Goal: Task Accomplishment & Management: Complete application form

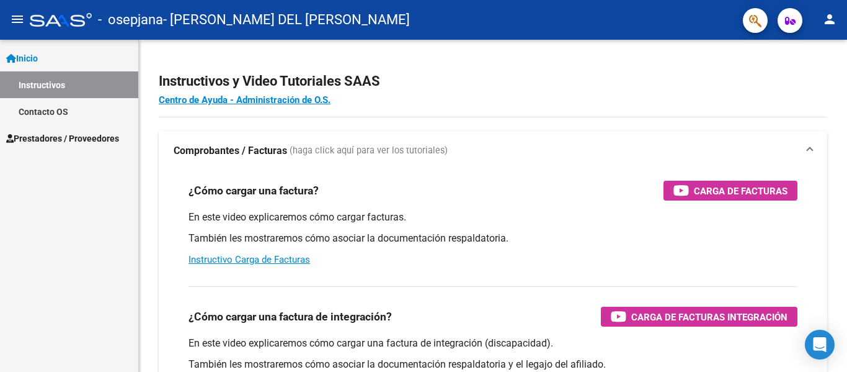
click at [74, 140] on span "Prestadores / Proveedores" at bounding box center [62, 139] width 113 height 14
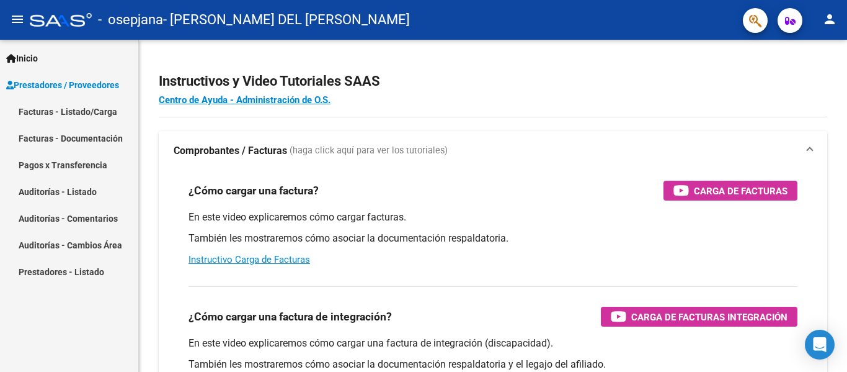
click at [89, 106] on link "Facturas - Listado/Carga" at bounding box center [69, 111] width 138 height 27
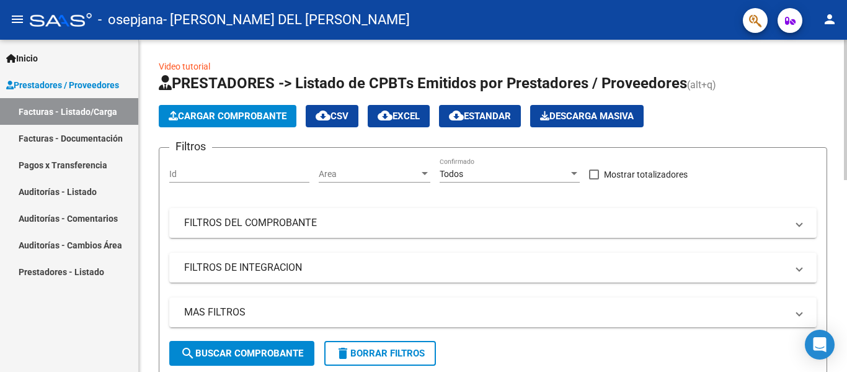
click at [251, 118] on span "Cargar Comprobante" at bounding box center [228, 115] width 118 height 11
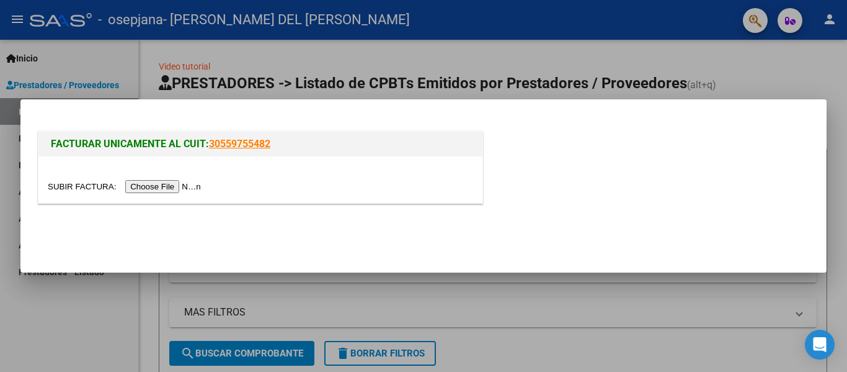
click at [171, 187] on input "file" at bounding box center [126, 186] width 157 height 13
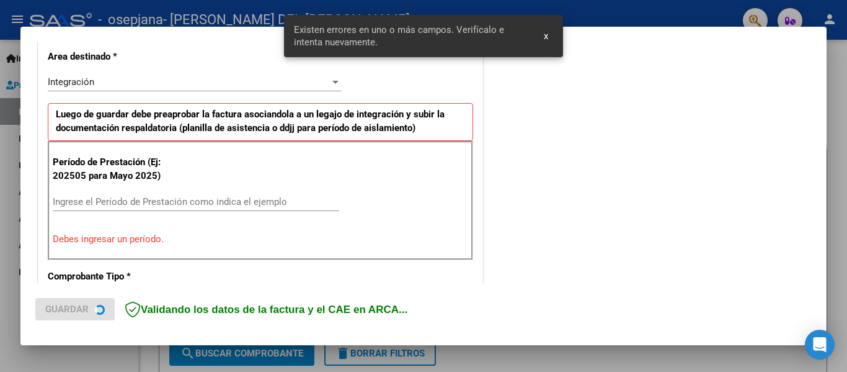
scroll to position [288, 0]
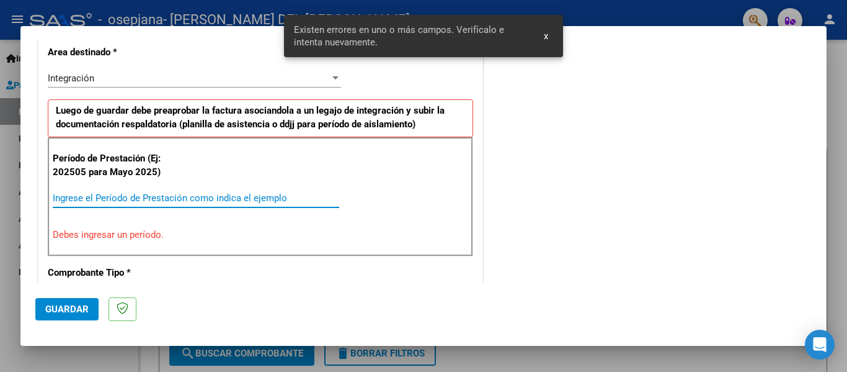
click at [234, 199] on input "Ingrese el Período de Prestación como indica el ejemplo" at bounding box center [196, 197] width 287 height 11
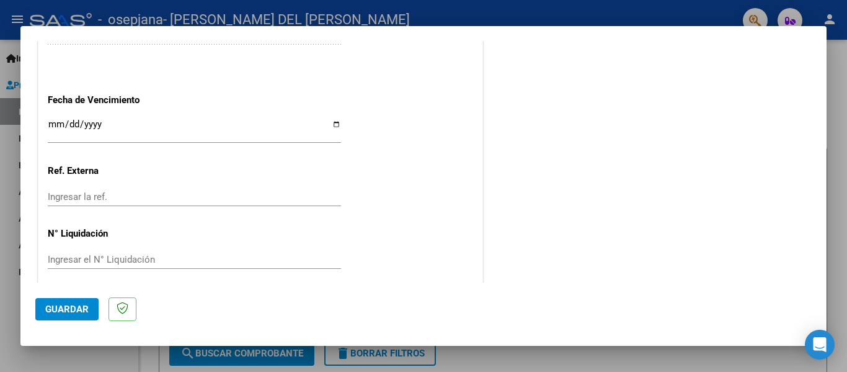
scroll to position [846, 0]
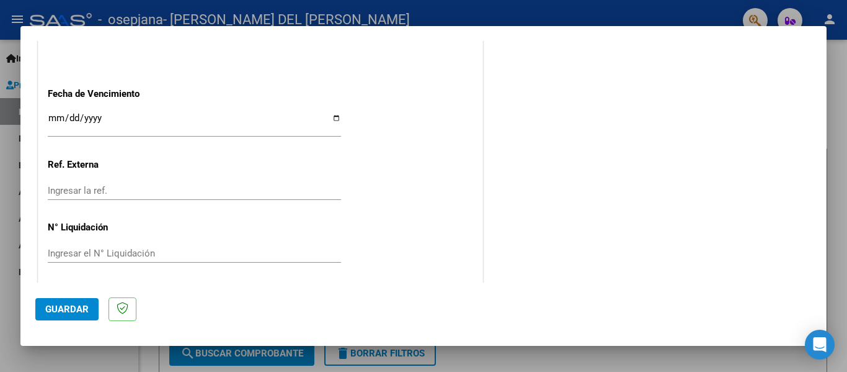
type input "202508"
click at [334, 117] on input "Ingresar la fecha" at bounding box center [194, 123] width 293 height 20
type input "[DATE]"
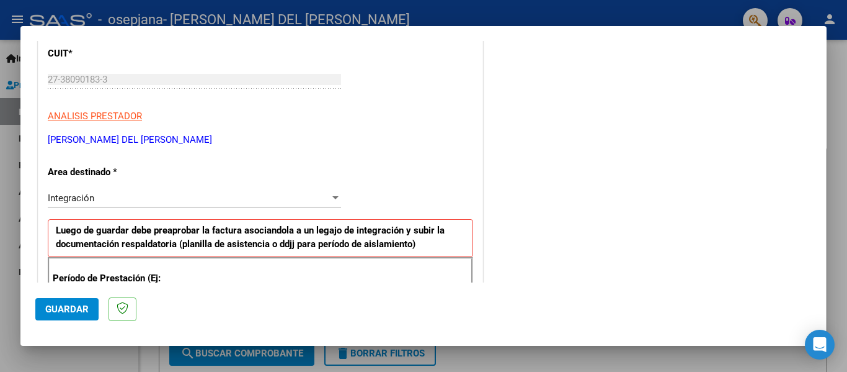
scroll to position [0, 0]
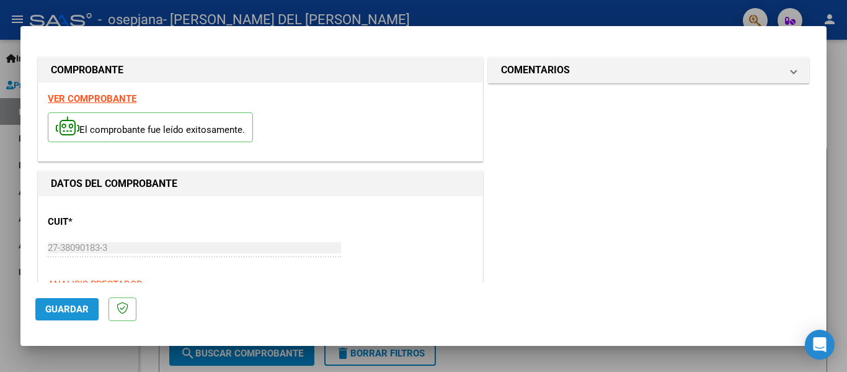
click at [73, 308] on span "Guardar" at bounding box center [66, 308] width 43 height 11
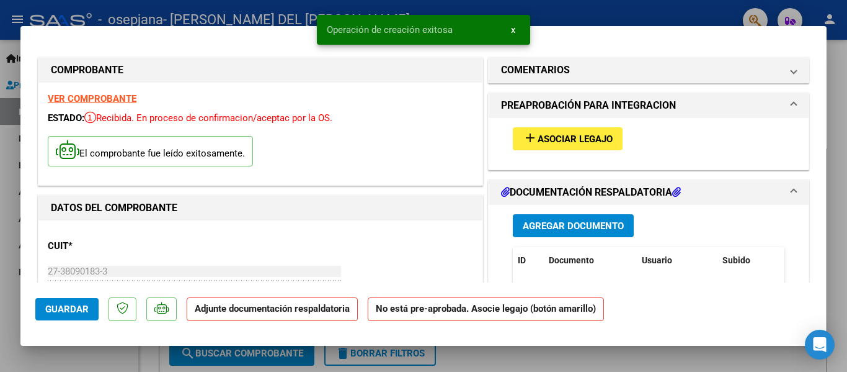
click at [551, 140] on span "Asociar Legajo" at bounding box center [575, 138] width 75 height 11
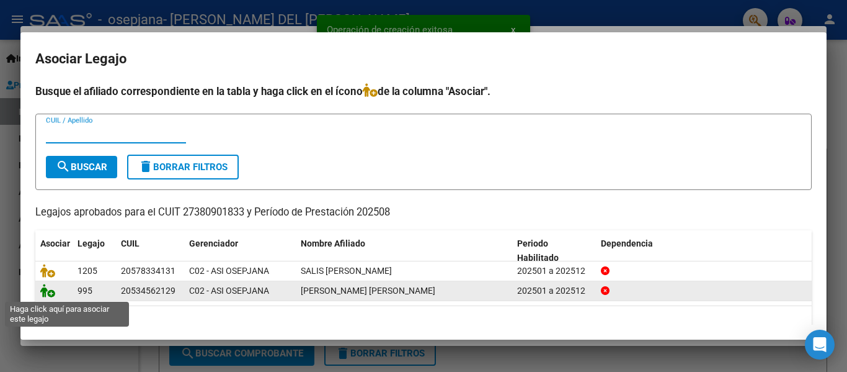
click at [50, 293] on icon at bounding box center [47, 290] width 15 height 14
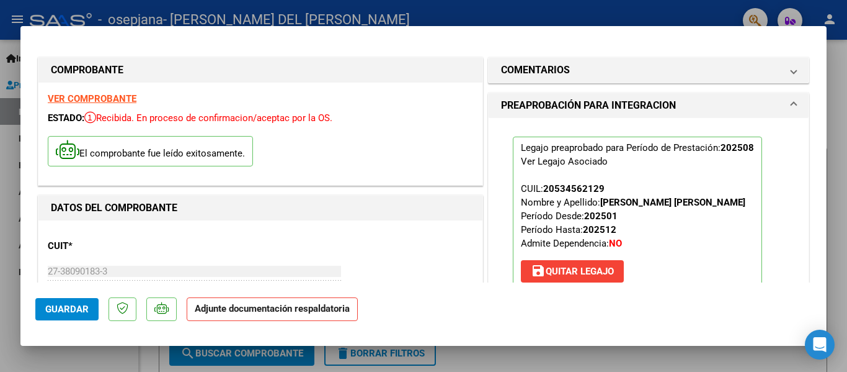
scroll to position [186, 0]
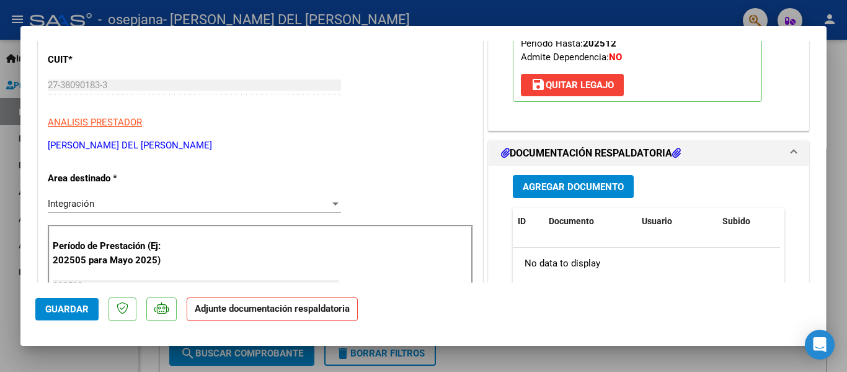
click at [599, 190] on span "Agregar Documento" at bounding box center [573, 186] width 101 height 11
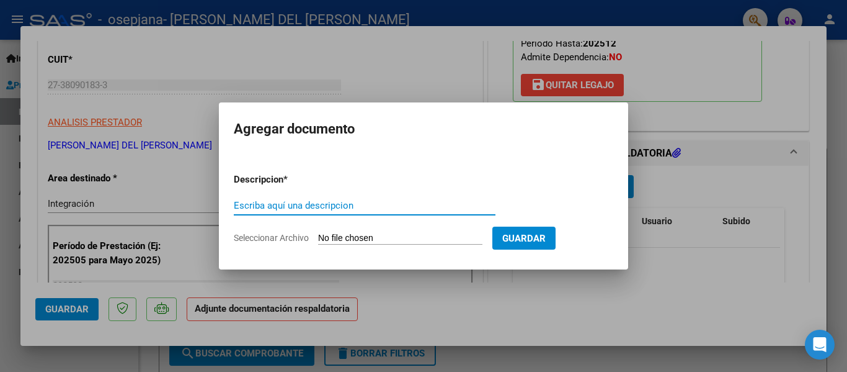
click at [357, 204] on input "Escriba aquí una descripcion" at bounding box center [365, 205] width 262 height 11
type input "PLANILLA DE ASISTENCIA"
click at [344, 239] on input "Seleccionar Archivo" at bounding box center [400, 239] width 164 height 12
type input "C:\fakepath\CALIVMATEO.pdf"
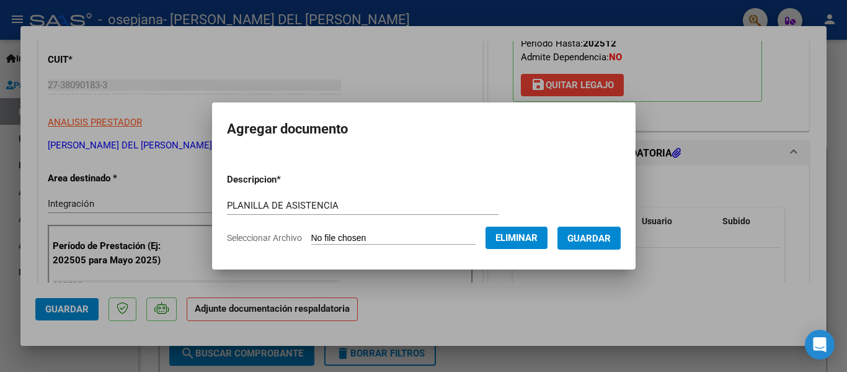
click at [593, 243] on span "Guardar" at bounding box center [589, 238] width 43 height 11
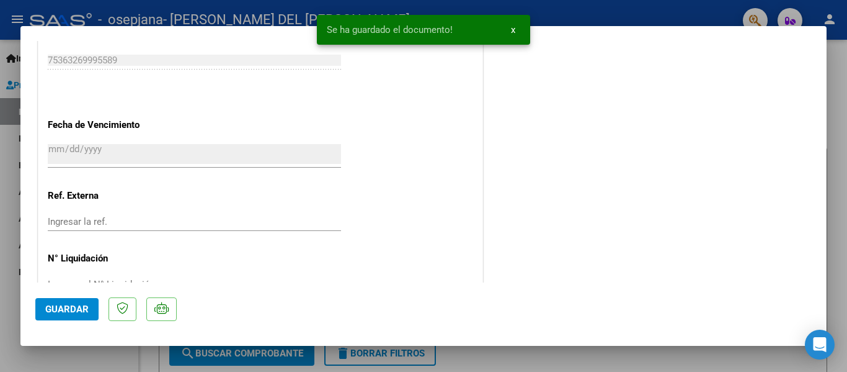
scroll to position [869, 0]
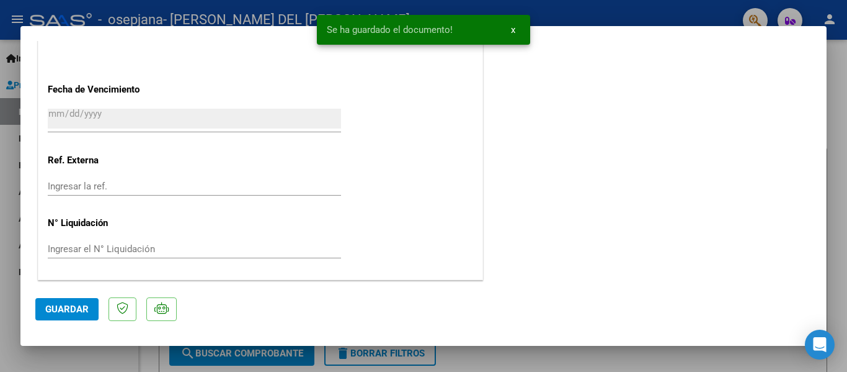
click at [65, 305] on span "Guardar" at bounding box center [66, 308] width 43 height 11
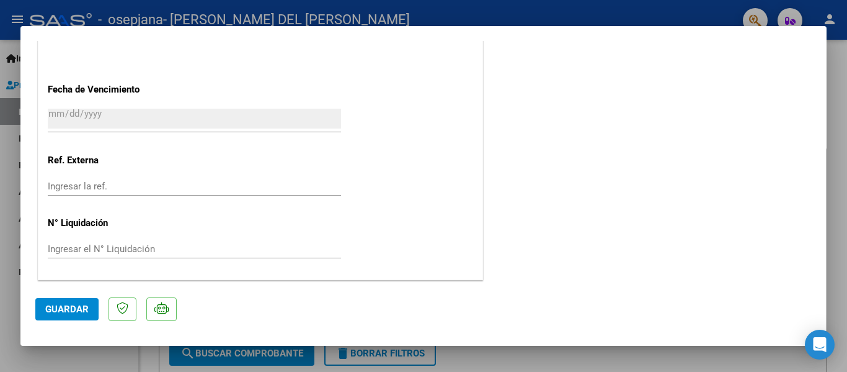
click at [484, 362] on div at bounding box center [423, 186] width 847 height 372
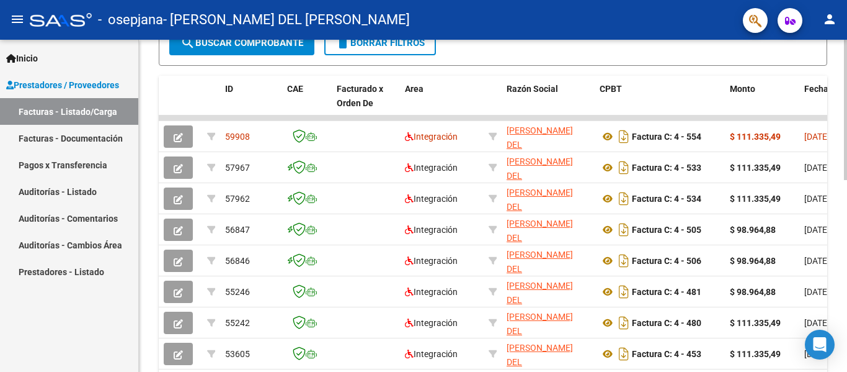
scroll to position [0, 0]
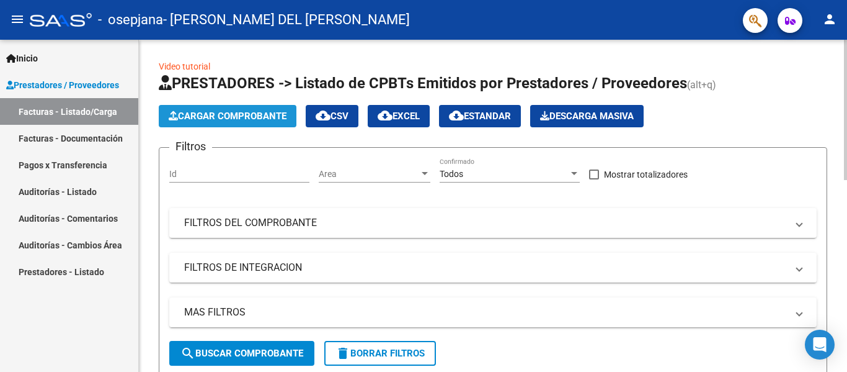
click at [248, 117] on span "Cargar Comprobante" at bounding box center [228, 115] width 118 height 11
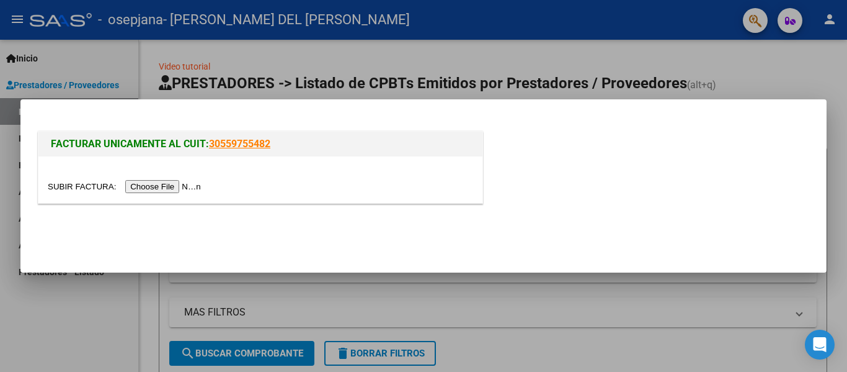
click at [142, 182] on input "file" at bounding box center [126, 186] width 157 height 13
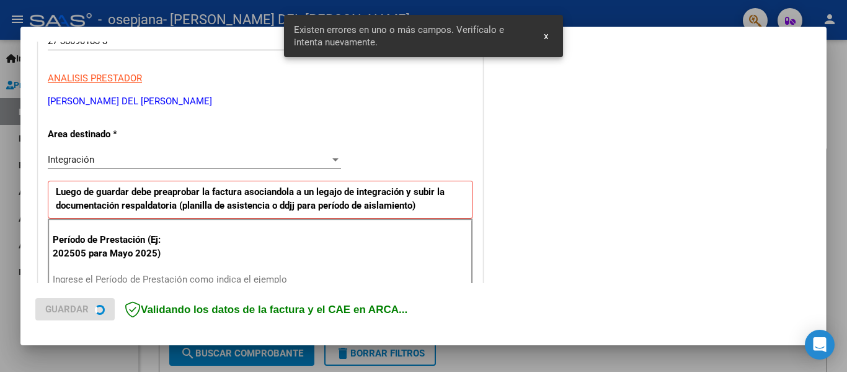
scroll to position [288, 0]
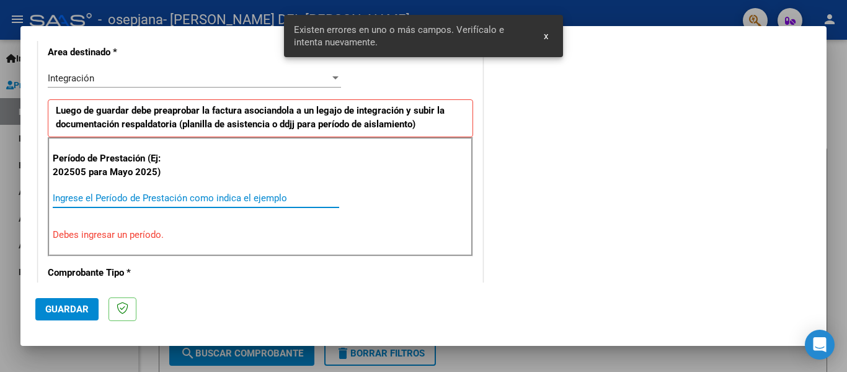
click at [138, 196] on input "Ingrese el Período de Prestación como indica el ejemplo" at bounding box center [196, 197] width 287 height 11
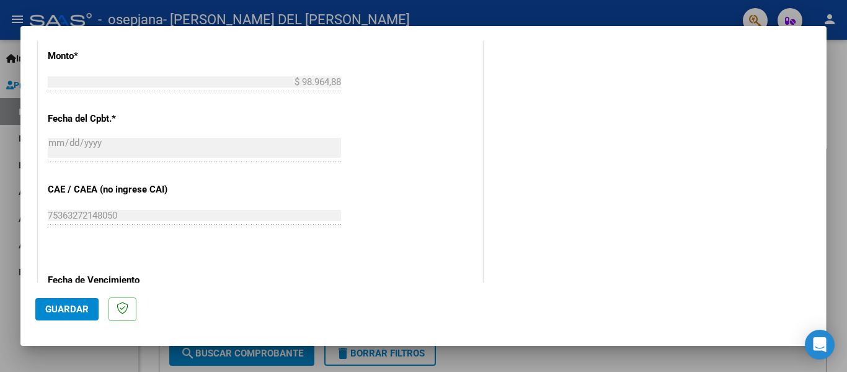
scroll to position [784, 0]
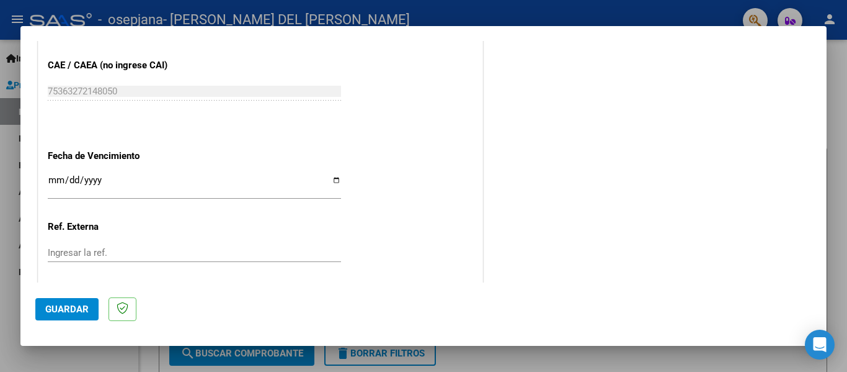
type input "202508"
click at [331, 179] on input "Ingresar la fecha" at bounding box center [194, 185] width 293 height 20
type input "[DATE]"
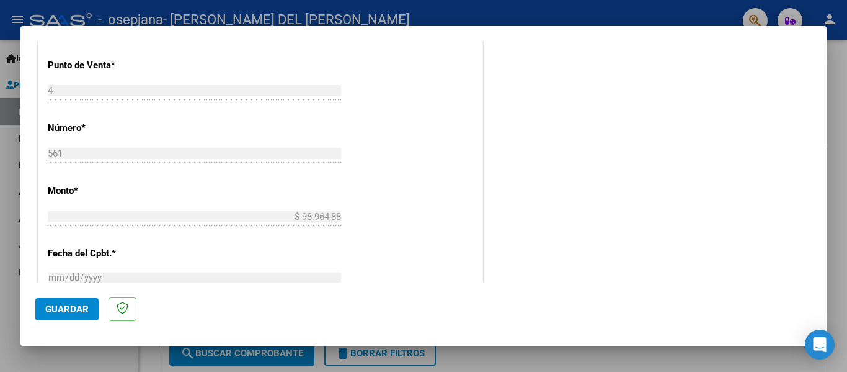
scroll to position [478, 0]
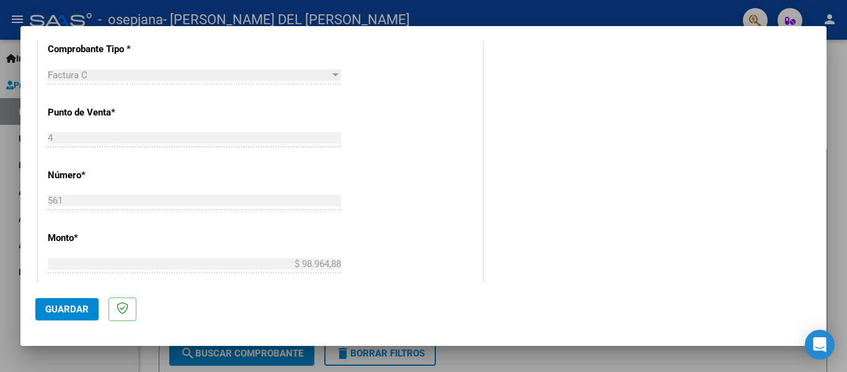
click at [48, 305] on span "Guardar" at bounding box center [66, 308] width 43 height 11
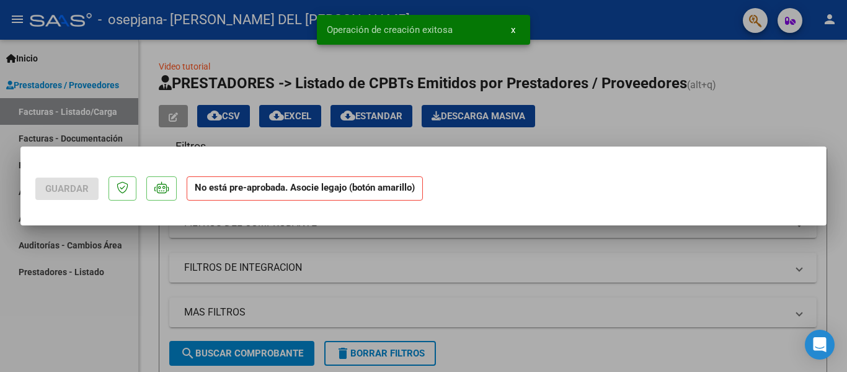
scroll to position [0, 0]
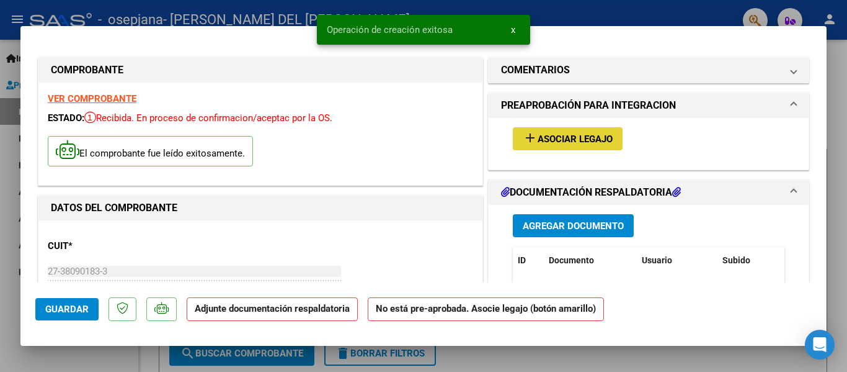
click at [579, 134] on span "Asociar Legajo" at bounding box center [575, 138] width 75 height 11
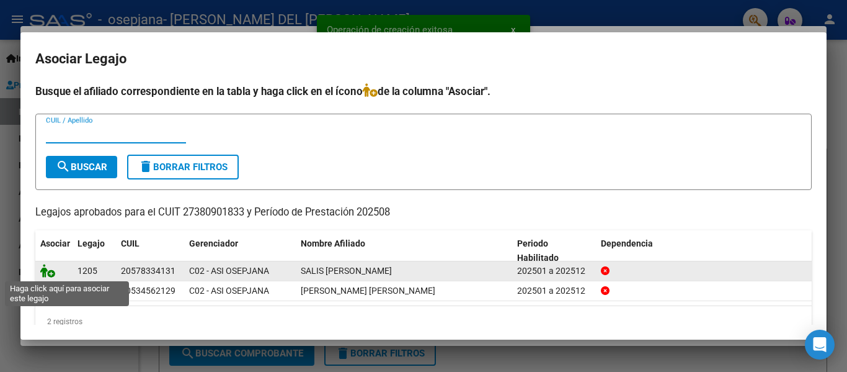
click at [48, 273] on icon at bounding box center [47, 271] width 15 height 14
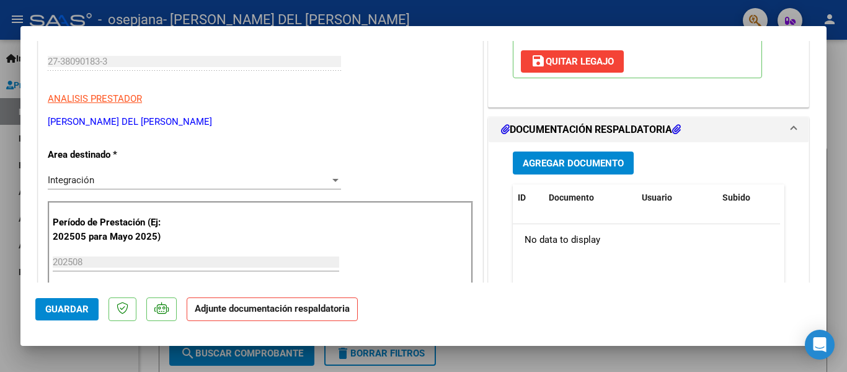
scroll to position [248, 0]
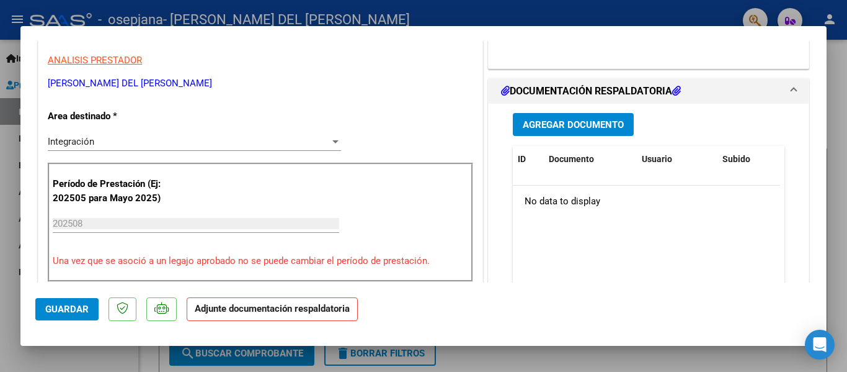
click at [577, 132] on button "Agregar Documento" at bounding box center [573, 124] width 121 height 23
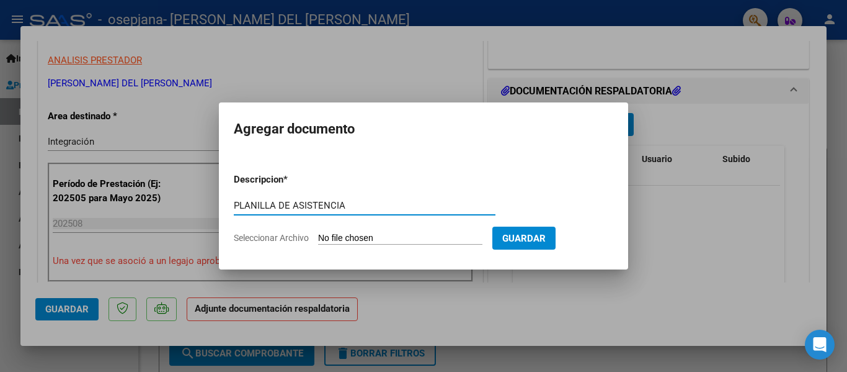
type input "PLANILLA DE ASISTENCIA"
click at [393, 241] on input "Seleccionar Archivo" at bounding box center [400, 239] width 164 height 12
type input "C:\fakepath\TIZISALIS.pdf"
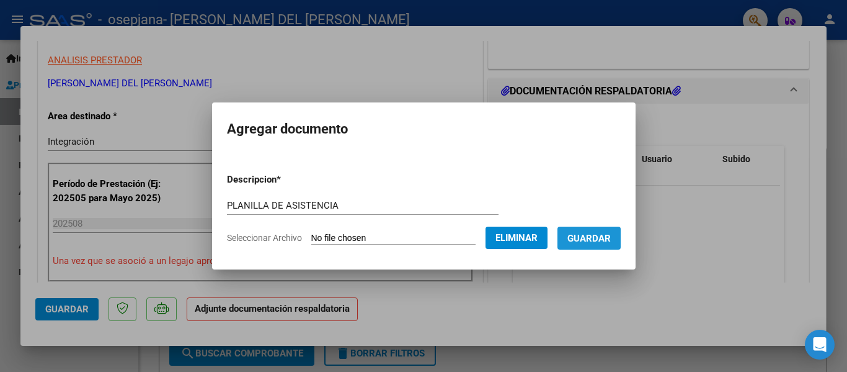
click at [609, 236] on span "Guardar" at bounding box center [589, 238] width 43 height 11
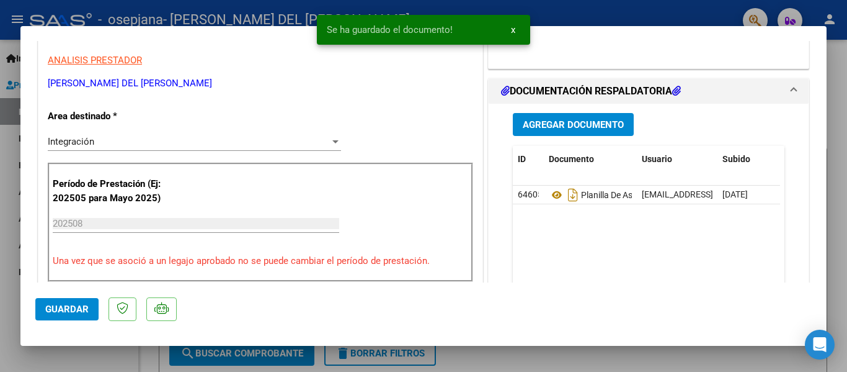
click at [591, 12] on div at bounding box center [423, 186] width 847 height 372
type input "$ 0,00"
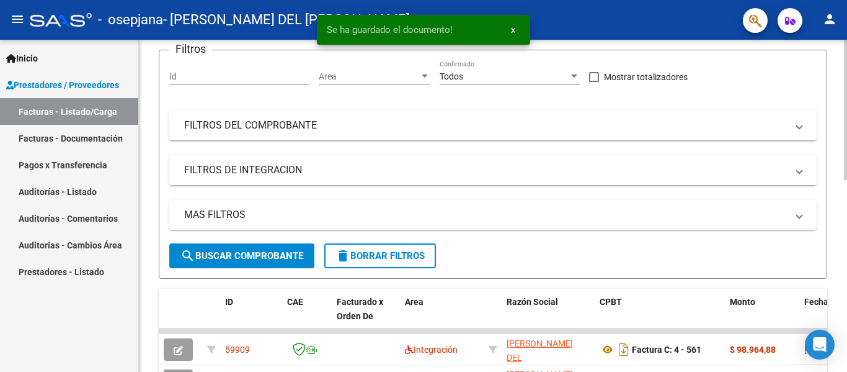
scroll to position [186, 0]
